Goal: Browse casually

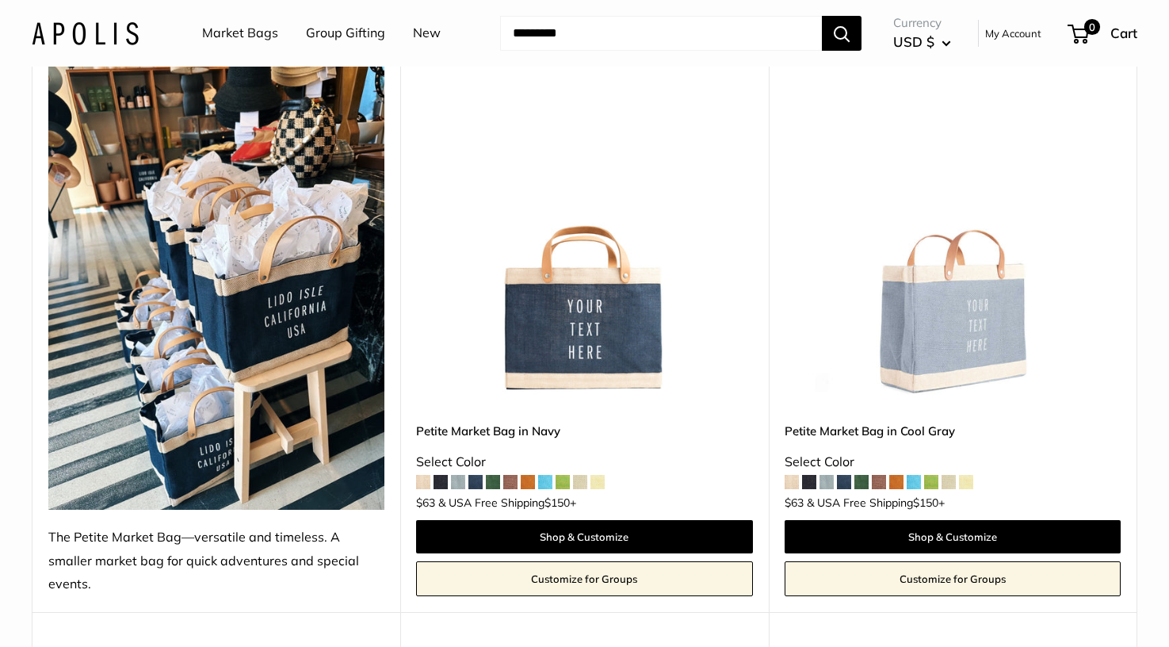
scroll to position [555, 0]
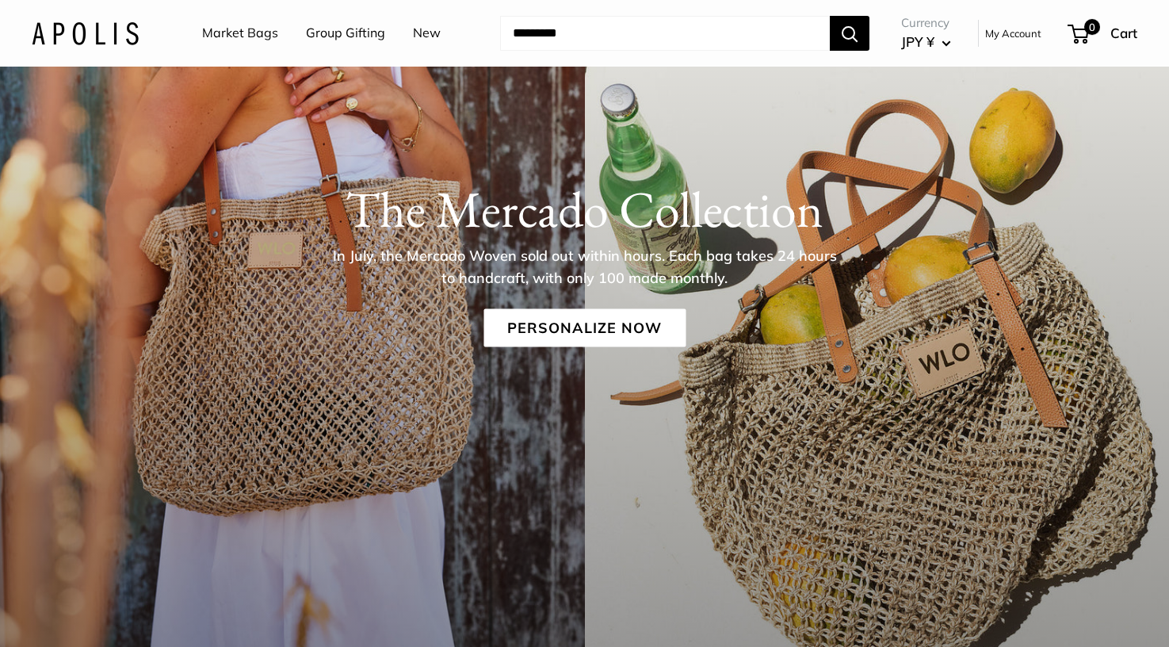
scroll to position [396, 0]
